Goal: Information Seeking & Learning: Learn about a topic

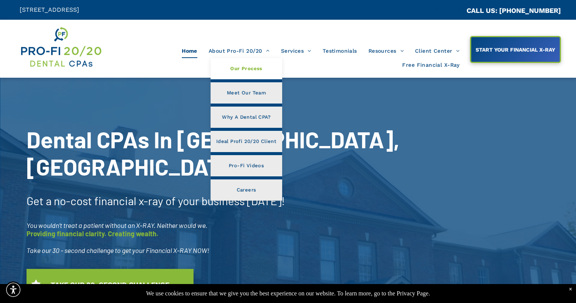
click at [237, 69] on span "Our Process" at bounding box center [246, 69] width 32 height 10
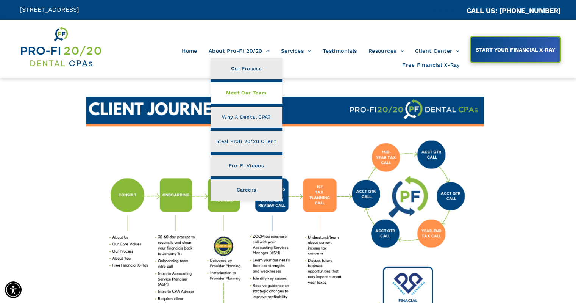
click at [243, 92] on span "Meet Our Team" at bounding box center [246, 93] width 40 height 10
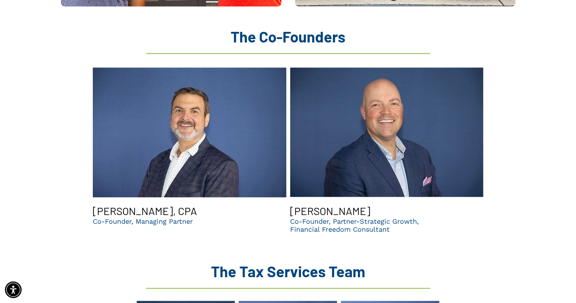
scroll to position [757, 0]
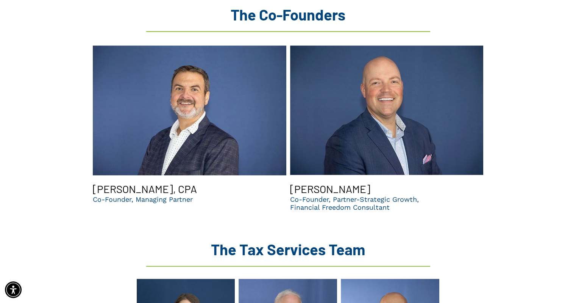
click at [330, 203] on p "Financial Freedom Consultant" at bounding box center [354, 207] width 129 height 8
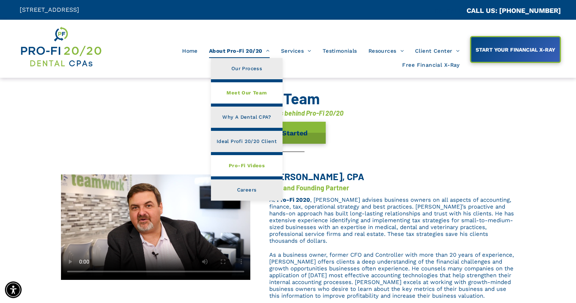
click at [254, 165] on span "Pro-Fi Videos" at bounding box center [247, 166] width 36 height 10
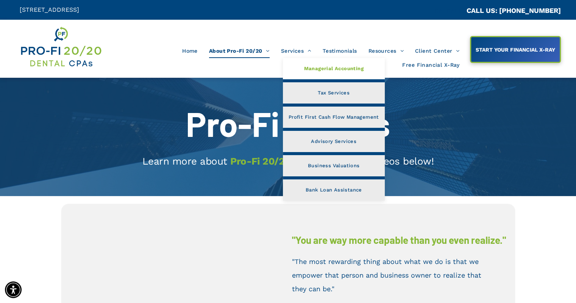
click at [310, 69] on span "Managerial Accounting" at bounding box center [333, 69] width 59 height 10
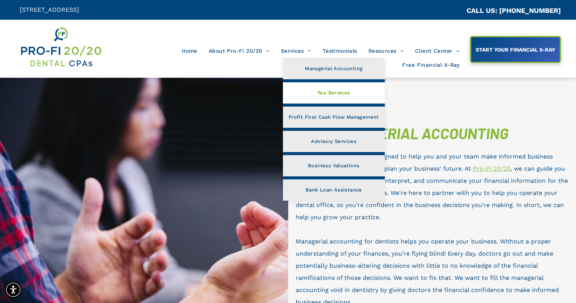
click at [335, 92] on span "Tax Services" at bounding box center [333, 93] width 33 height 10
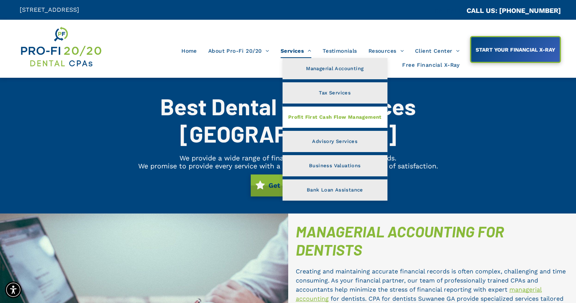
click at [341, 120] on span "Profit First Cash Flow Management" at bounding box center [335, 117] width 94 height 10
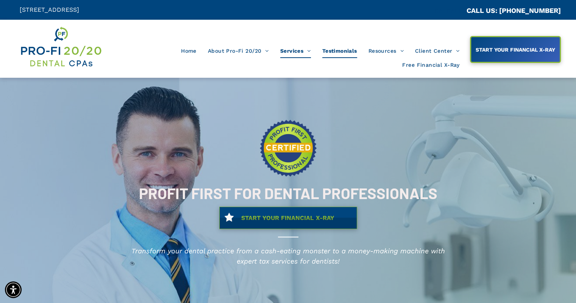
click at [342, 48] on span "Testimonials" at bounding box center [339, 51] width 35 height 14
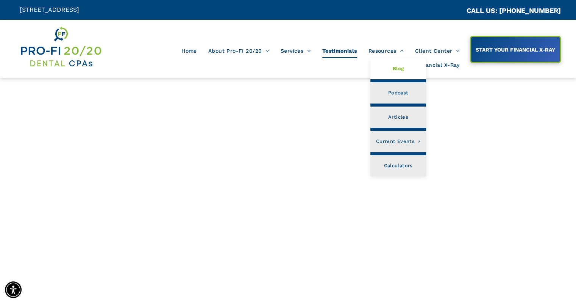
click at [391, 67] on link "Blog" at bounding box center [398, 68] width 56 height 21
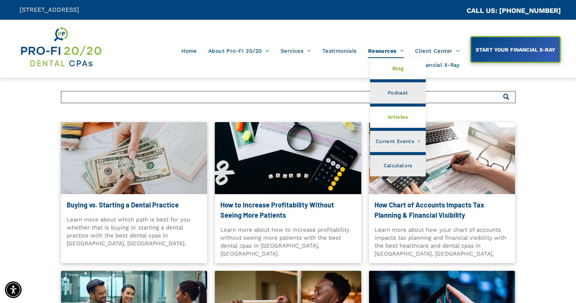
click at [403, 119] on span "Articles" at bounding box center [397, 117] width 20 height 10
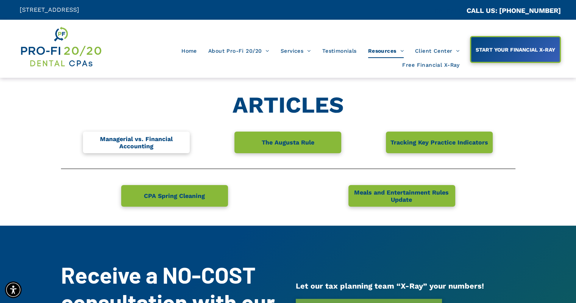
click at [159, 141] on span "Managerial vs. Financial Accounting" at bounding box center [136, 142] width 105 height 22
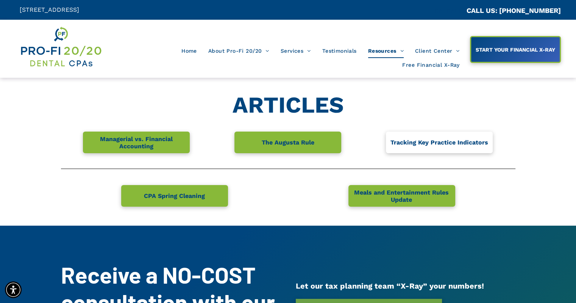
click at [426, 144] on span "Tracking Key Practice Indicators" at bounding box center [439, 142] width 103 height 15
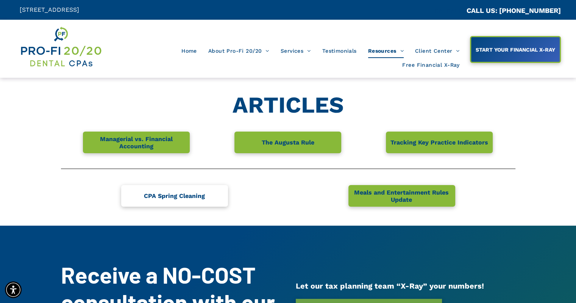
click at [188, 195] on span "CPA Spring Cleaning" at bounding box center [174, 195] width 66 height 15
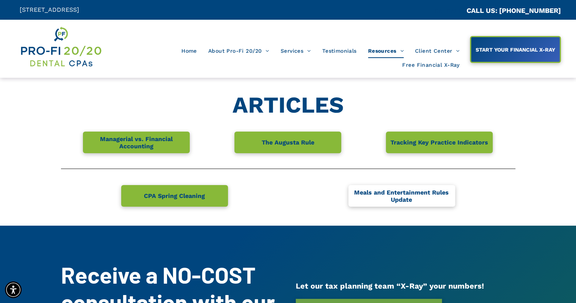
click at [424, 193] on span "Meals and Entertainment Rules Update" at bounding box center [401, 196] width 105 height 22
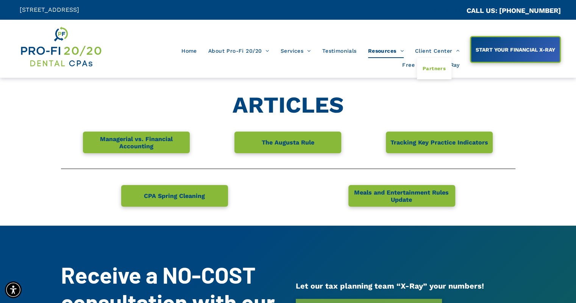
click at [434, 69] on span "Partners" at bounding box center [434, 69] width 23 height 10
click at [432, 69] on span "Partners" at bounding box center [434, 69] width 23 height 10
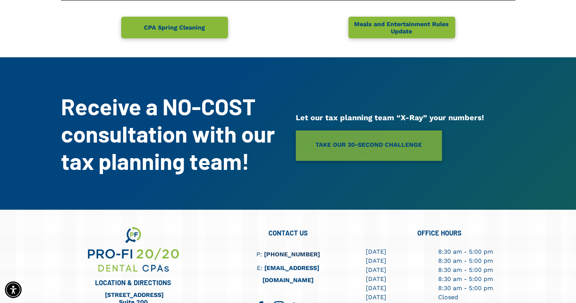
scroll to position [107, 0]
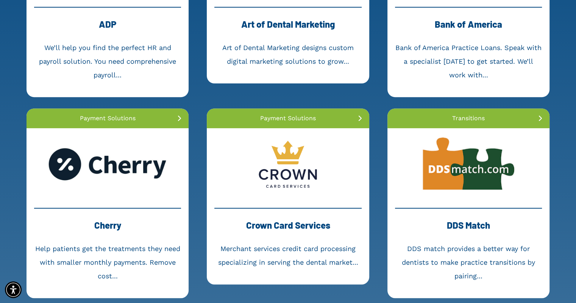
scroll to position [265, 0]
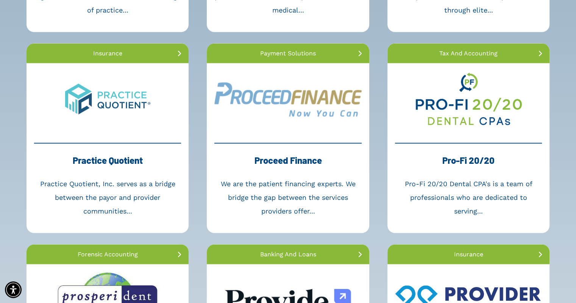
scroll to position [1552, 0]
